Goal: Navigation & Orientation: Go to known website

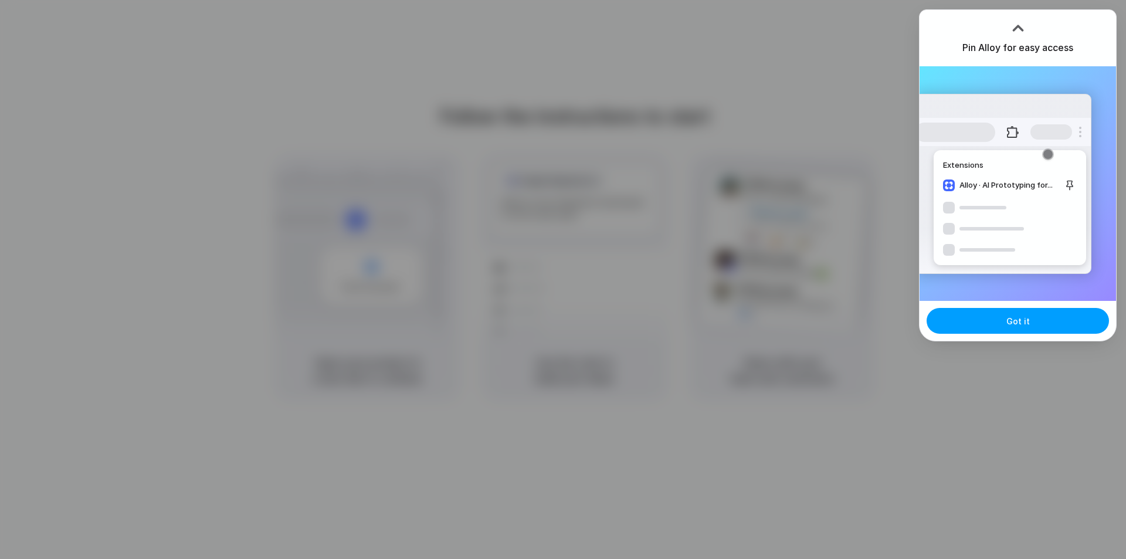
click at [972, 319] on button "Got it" at bounding box center [1018, 321] width 182 height 26
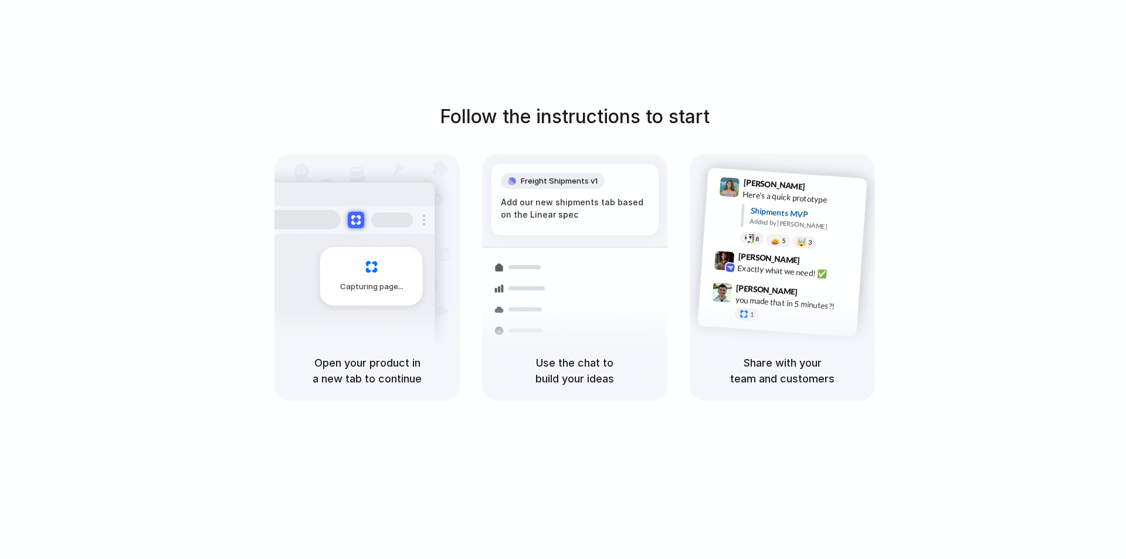
click at [985, 319] on button "Got it" at bounding box center [1076, 321] width 182 height 26
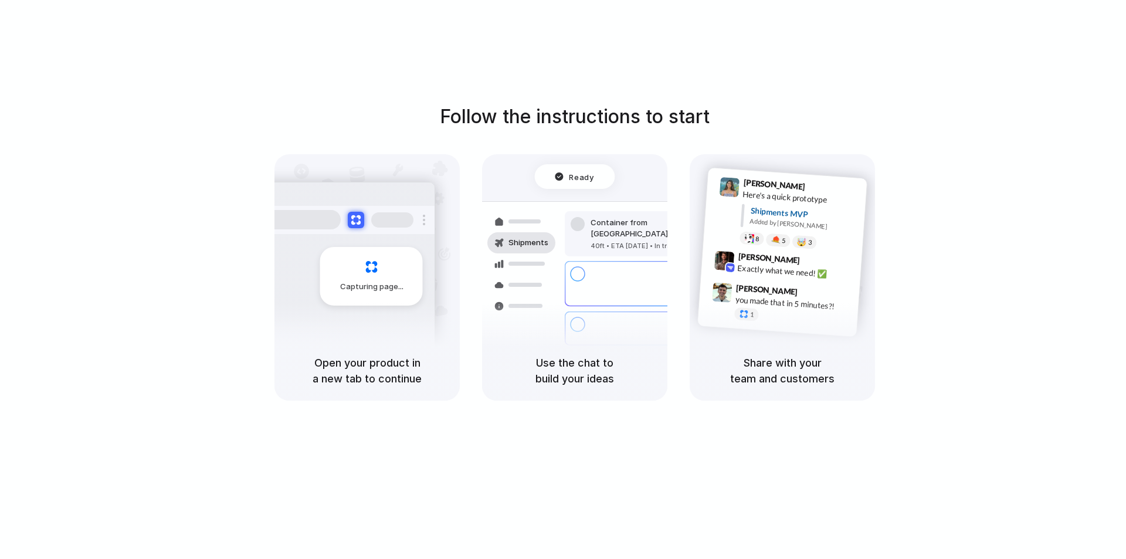
drag, startPoint x: 861, startPoint y: 46, endPoint x: 881, endPoint y: -51, distance: 99.2
click at [881, 0] on html "Follow the instructions to start Capturing page Open your product in a new tab …" at bounding box center [563, 279] width 1126 height 559
